Goal: Task Accomplishment & Management: Manage account settings

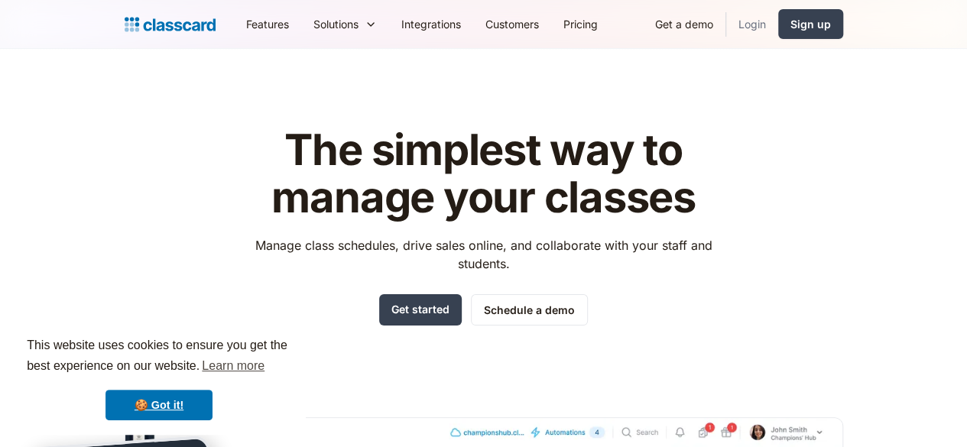
click at [778, 26] on link "Login" at bounding box center [752, 24] width 52 height 34
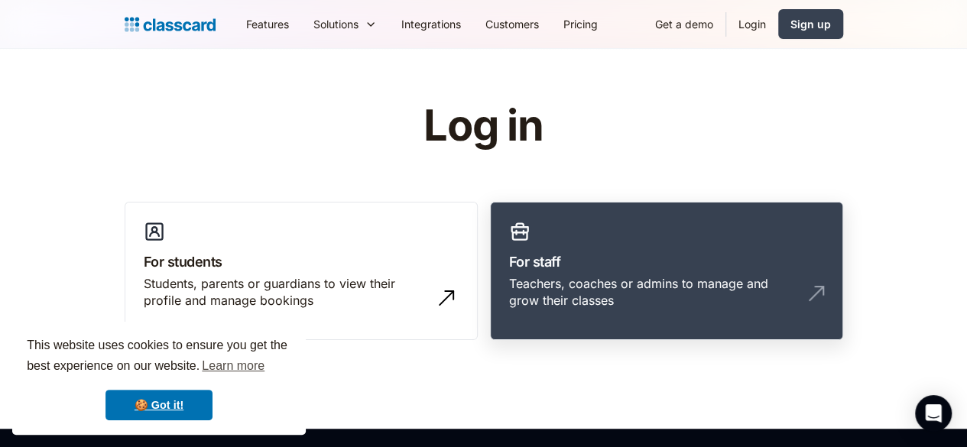
click at [778, 225] on link "For staff Teachers, coaches or admins to manage and grow their classes" at bounding box center [666, 271] width 353 height 139
